Goal: Check status: Verify the current state of an ongoing process or item

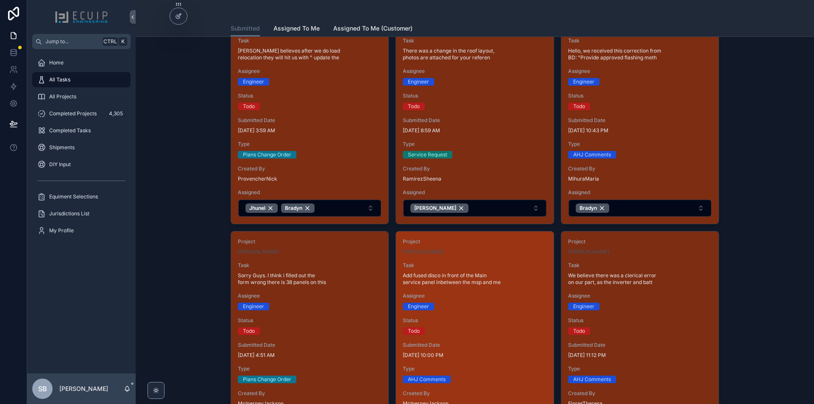
scroll to position [509, 0]
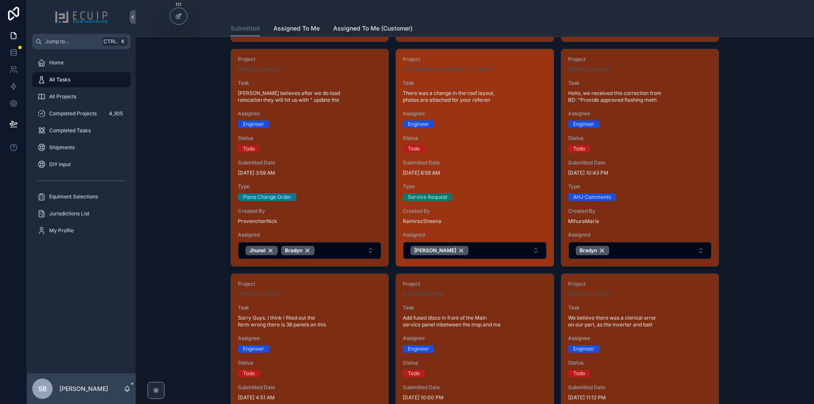
click at [485, 174] on span "[DATE] 8:59 AM" at bounding box center [475, 173] width 144 height 7
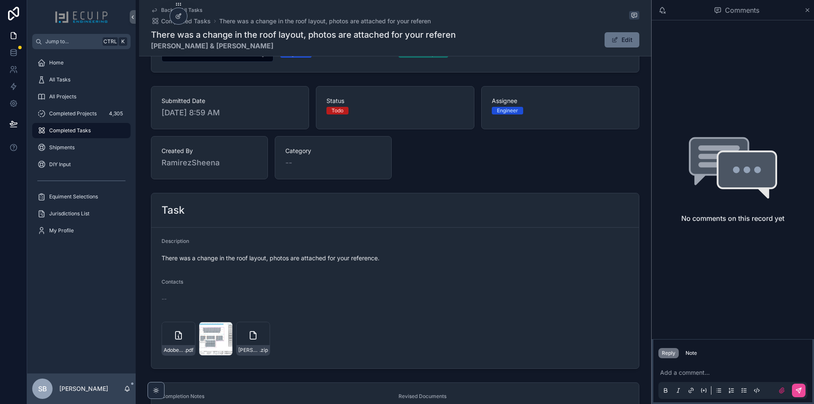
scroll to position [212, 0]
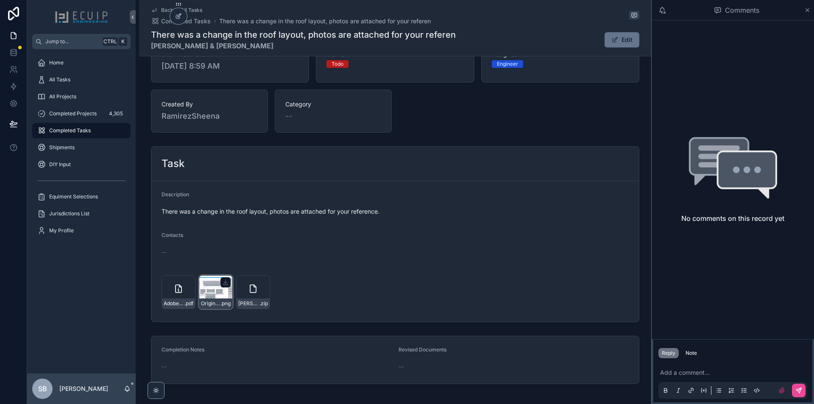
click at [202, 296] on div "Original-layout-Screenshot-2025-08-27-205815 .png" at bounding box center [216, 292] width 34 height 34
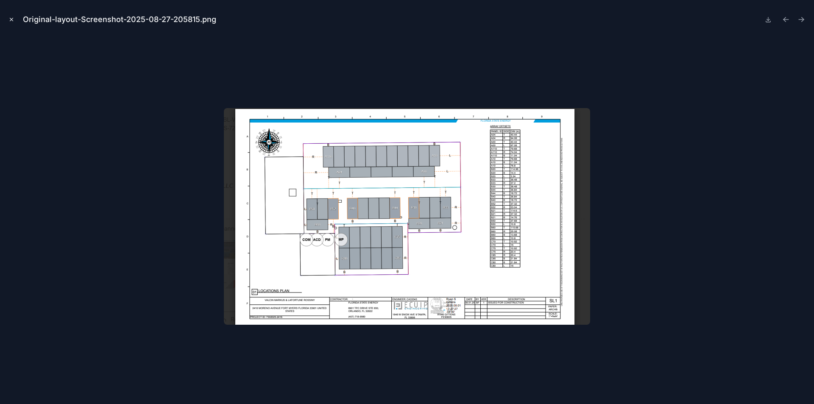
click at [8, 17] on icon "Close modal" at bounding box center [11, 20] width 6 height 6
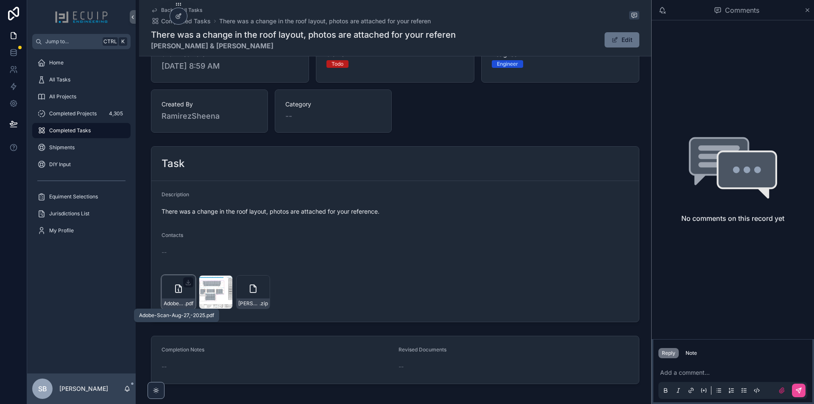
click at [169, 304] on span "Adobe-Scan-Aug-27,-2025" at bounding box center [174, 303] width 21 height 7
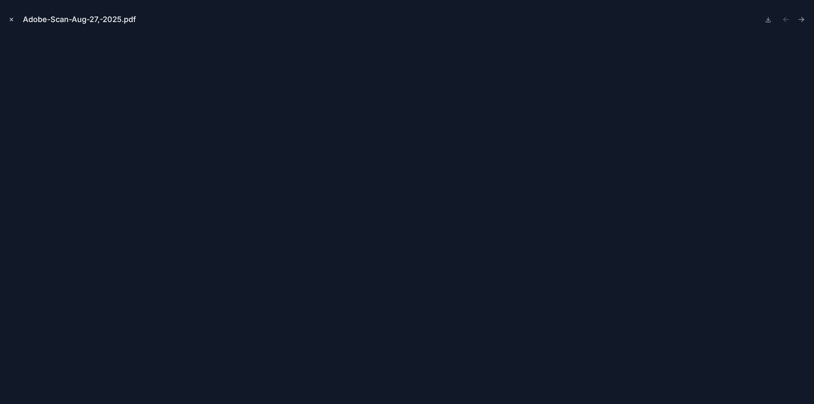
click at [11, 16] on button "Close modal" at bounding box center [11, 19] width 9 height 9
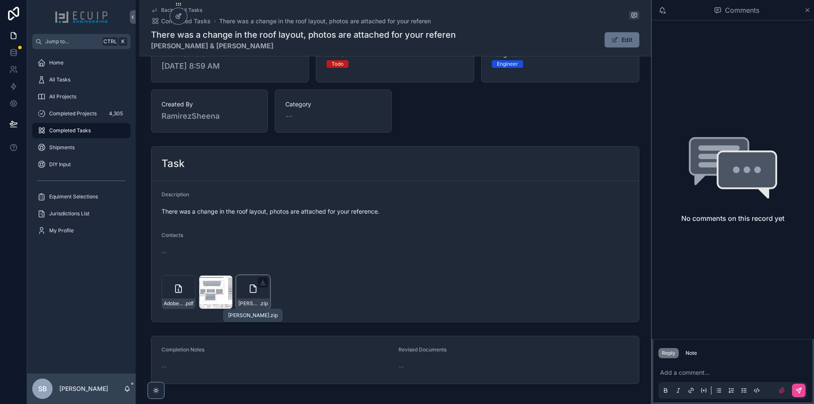
click at [262, 306] on span ".zip" at bounding box center [264, 303] width 8 height 7
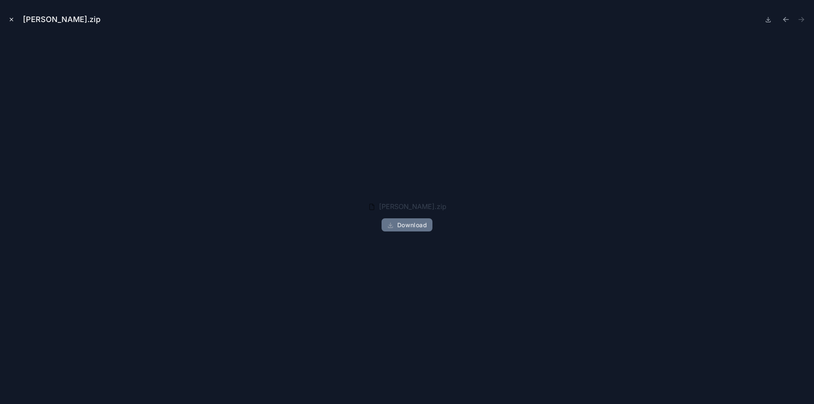
click at [11, 19] on icon "Close modal" at bounding box center [11, 20] width 6 height 6
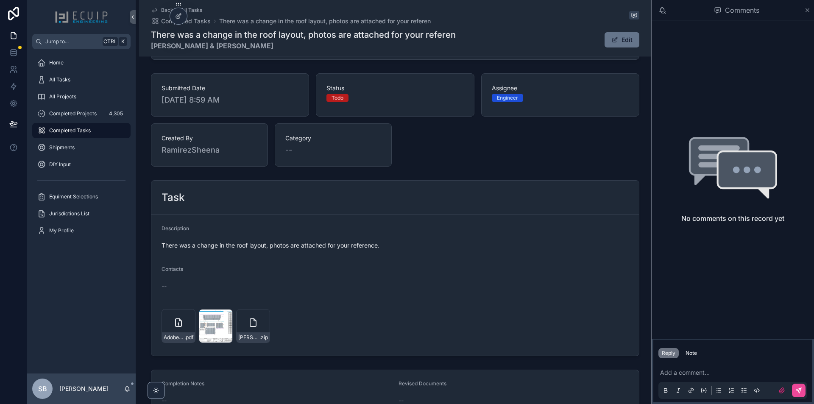
scroll to position [165, 0]
